Goal: Task Accomplishment & Management: Use online tool/utility

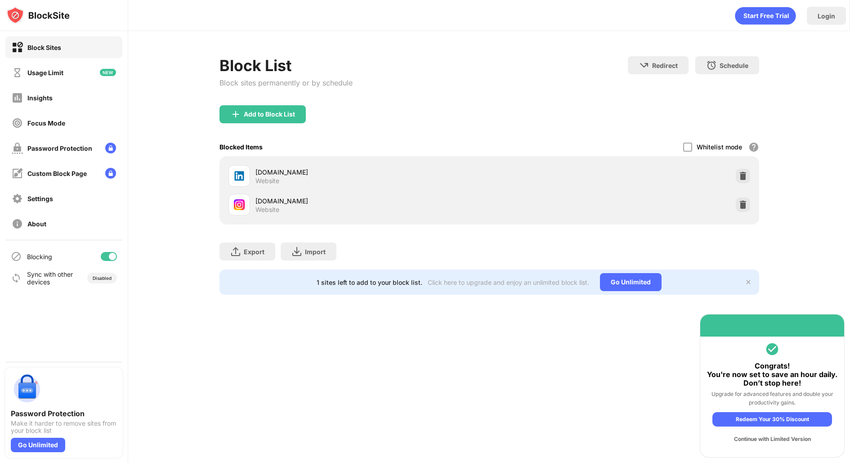
click at [743, 201] on img at bounding box center [742, 204] width 9 height 9
